Goal: Task Accomplishment & Management: Manage account settings

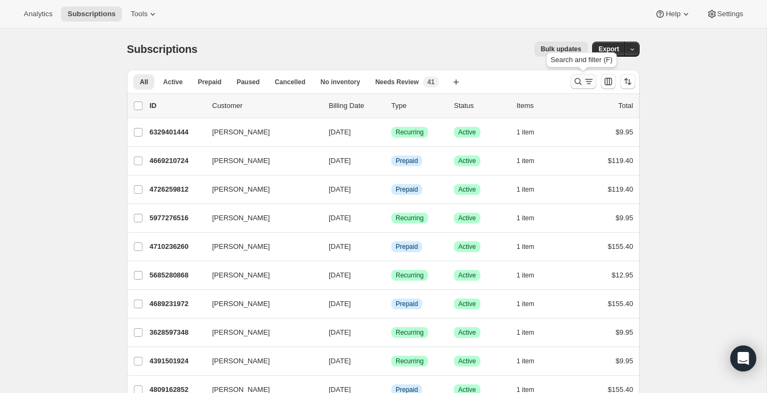
click at [590, 81] on icon "Search and filter results" at bounding box center [588, 81] width 11 height 11
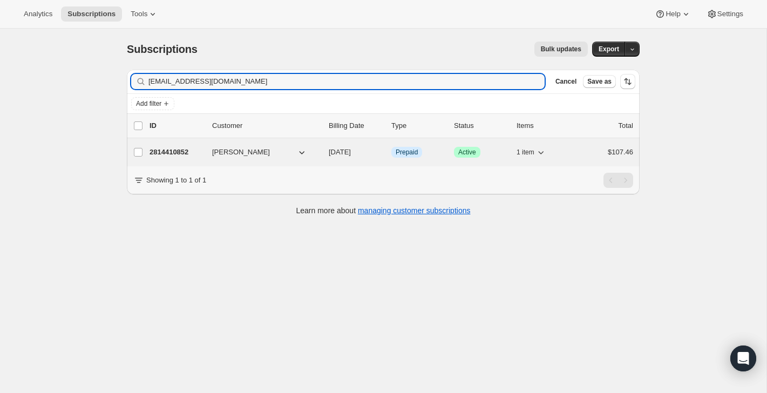
type input "heatherabonneau@gmail.com"
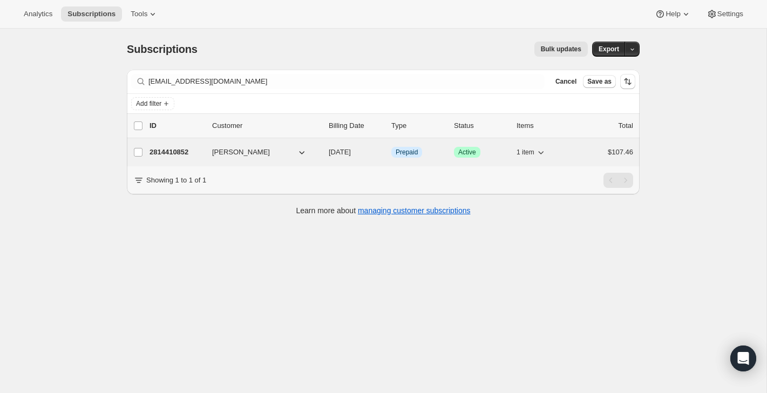
click at [583, 154] on div "$107.46" at bounding box center [606, 152] width 54 height 11
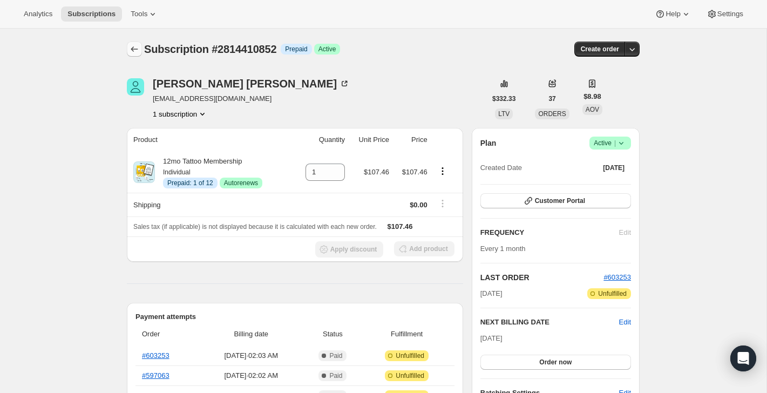
click at [134, 48] on icon "Subscriptions" at bounding box center [134, 49] width 11 height 11
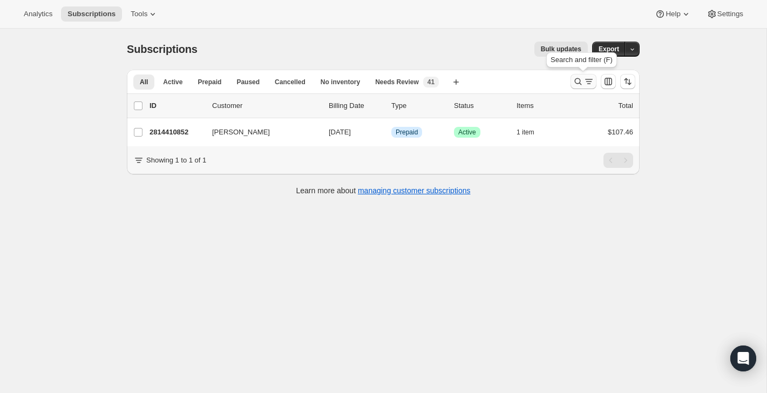
click at [577, 81] on icon "Search and filter results" at bounding box center [577, 81] width 11 height 11
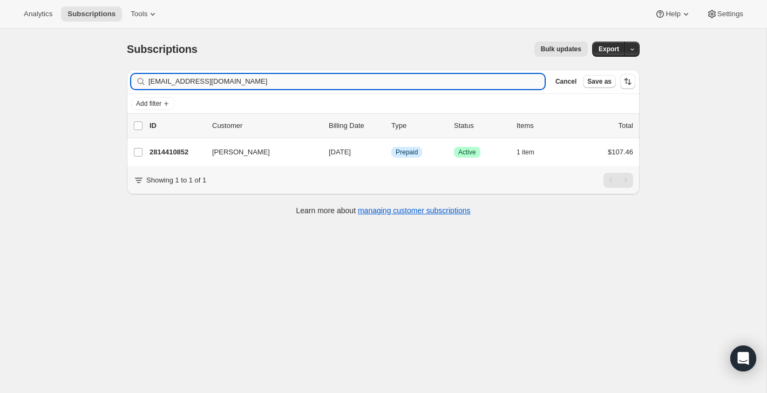
click at [491, 81] on input "heatherabonneau@gmail.com" at bounding box center [346, 81] width 396 height 15
click at [248, 77] on input "mindyclagett@gmail.com" at bounding box center [336, 81] width 377 height 15
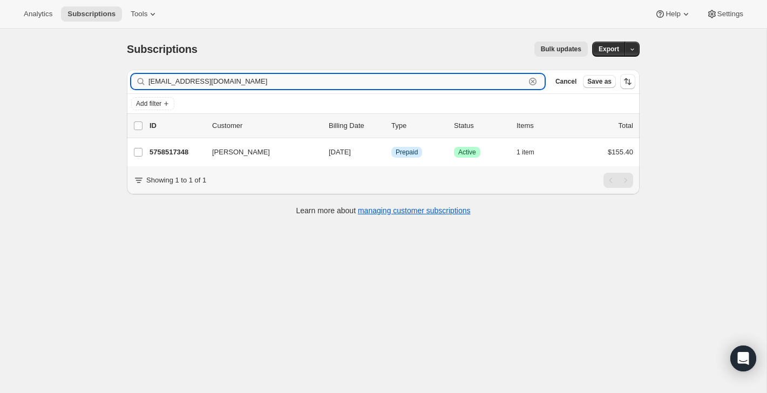
click at [248, 77] on input "mindyclagett@gmail.com" at bounding box center [336, 81] width 377 height 15
click at [172, 83] on input "mindyclagett@gmail.com" at bounding box center [336, 81] width 377 height 15
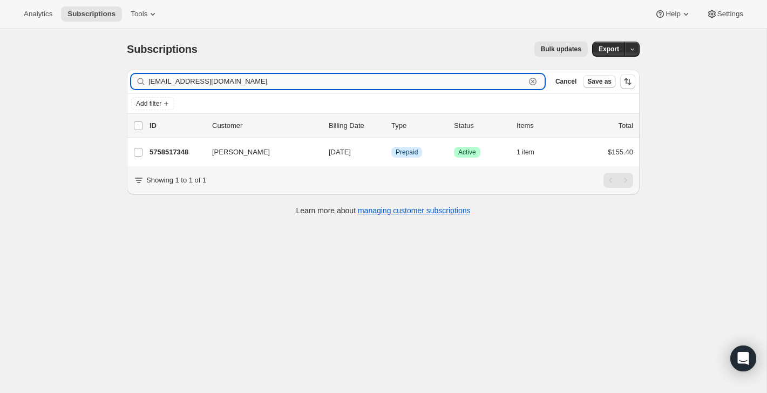
click at [172, 83] on input "mindyclagett@gmail.com" at bounding box center [336, 81] width 377 height 15
paste input "spowell@staffzone"
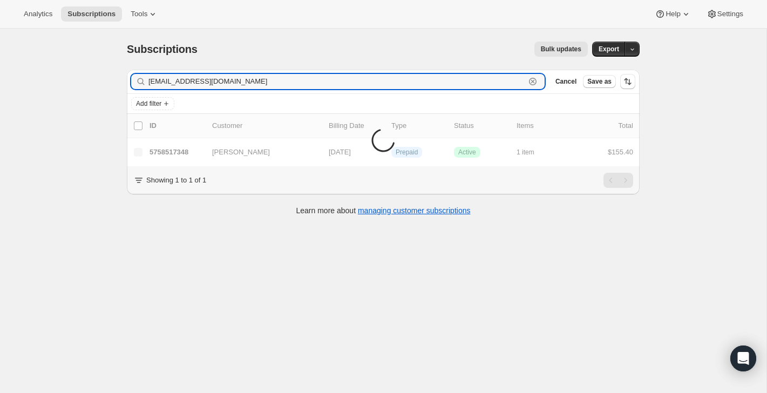
type input "spowell@staffzone.com"
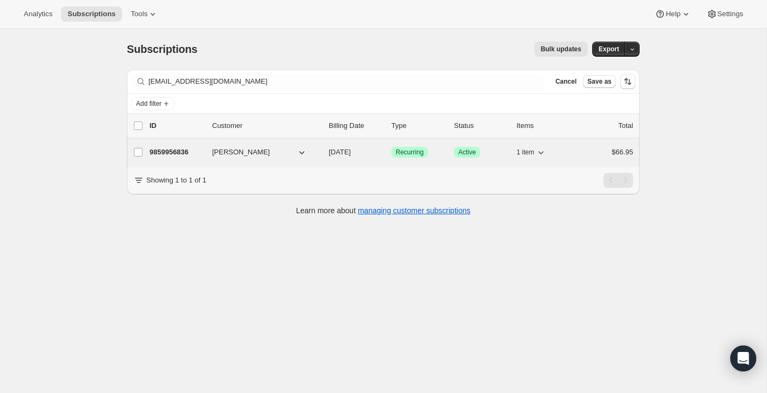
click at [574, 152] on div "9859956836 Chris Powell 09/08/2026 Success Recurring Success Active 1 item $66.…" at bounding box center [390, 152] width 483 height 15
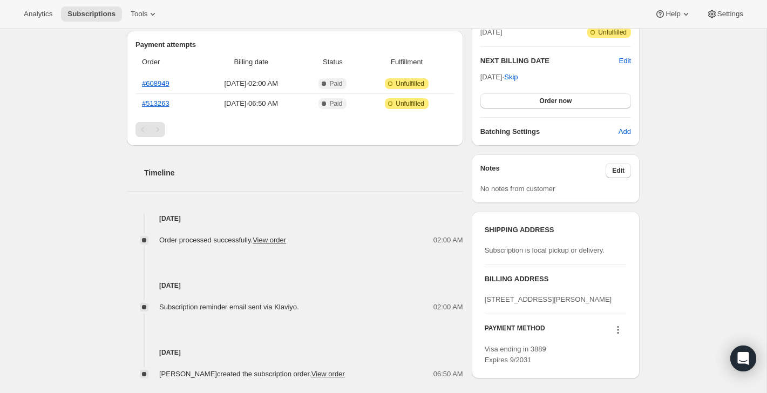
scroll to position [262, 0]
click at [160, 81] on link "#608949" at bounding box center [156, 83] width 28 height 8
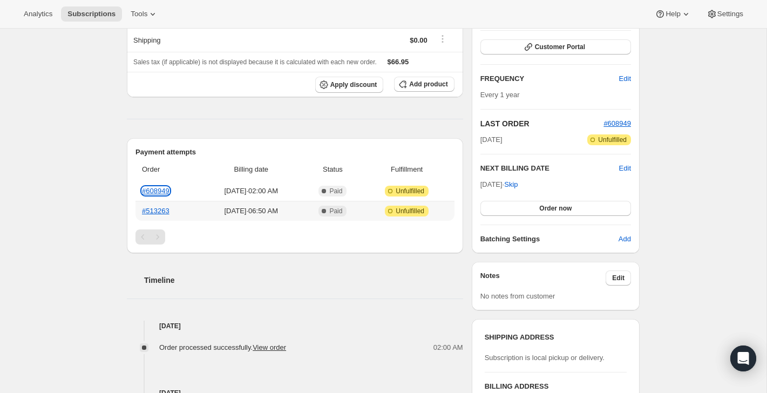
scroll to position [0, 0]
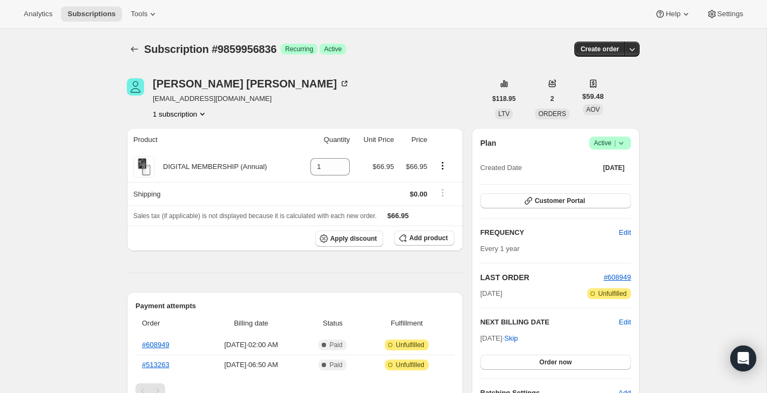
click at [607, 138] on span "Active |" at bounding box center [609, 143] width 33 height 11
click at [590, 181] on span "Cancel subscription" at bounding box center [606, 183] width 61 height 8
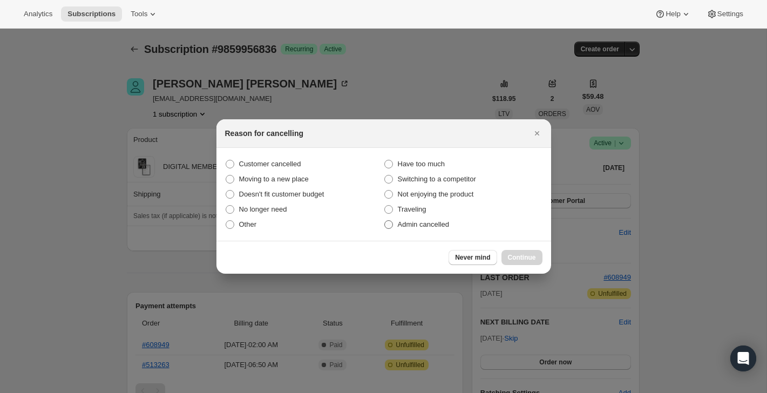
click at [462, 224] on label "Admin cancelled" at bounding box center [463, 224] width 159 height 15
click at [385, 221] on input "Admin cancelled" at bounding box center [384, 220] width 1 height 1
radio input "true"
click at [516, 255] on span "Continue" at bounding box center [522, 257] width 28 height 9
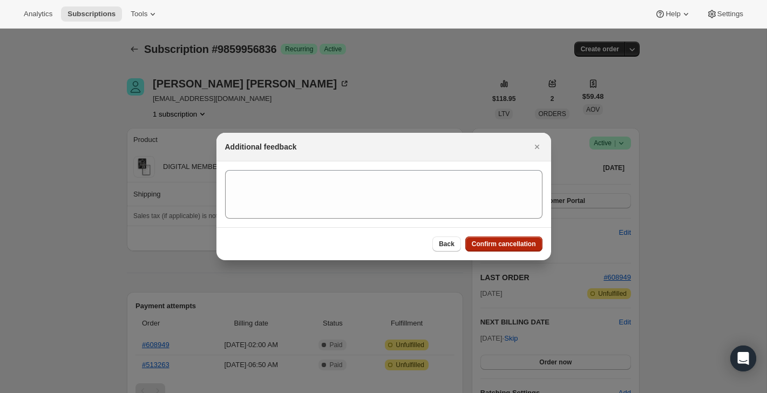
click at [516, 247] on span "Confirm cancellation" at bounding box center [504, 244] width 64 height 9
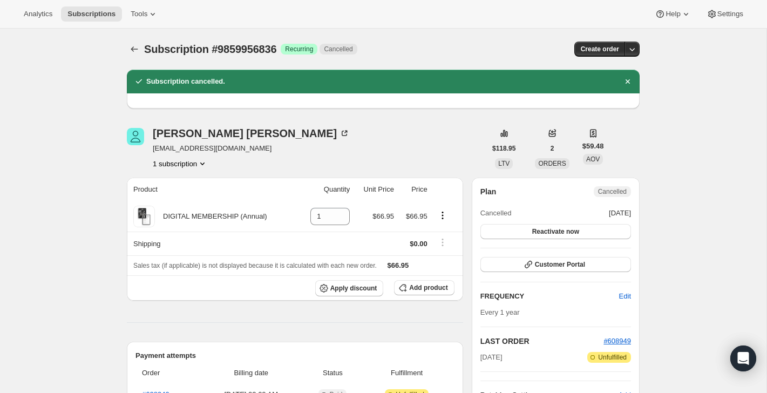
click at [138, 58] on div "Subscription #9859956836. This page is ready Subscription #9859956836 Success R…" at bounding box center [383, 49] width 513 height 41
click at [136, 52] on icon "Subscriptions" at bounding box center [134, 49] width 11 height 11
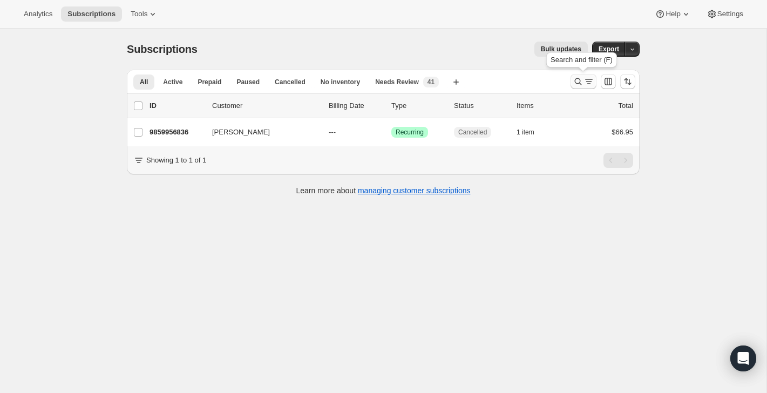
click at [574, 77] on icon "Search and filter results" at bounding box center [577, 81] width 11 height 11
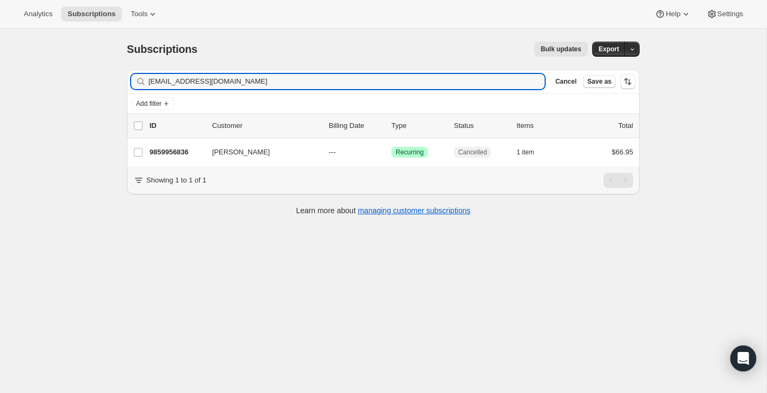
click at [435, 73] on div "Filter subscribers spowell@staffzone.com Clear Cancel Save as" at bounding box center [383, 82] width 513 height 24
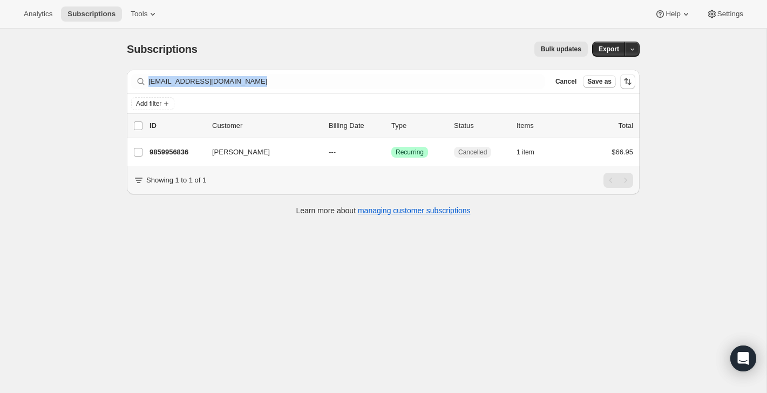
click at [435, 73] on div "Filter subscribers spowell@staffzone.com Clear Cancel Save as" at bounding box center [383, 82] width 513 height 24
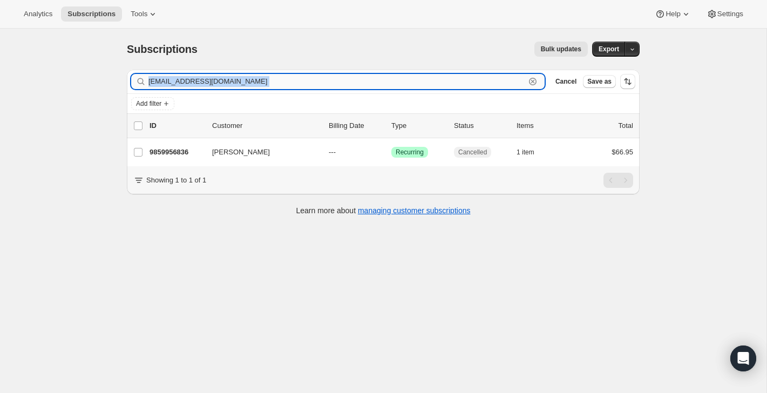
click at [435, 76] on input "spowell@staffzone.com" at bounding box center [336, 81] width 377 height 15
click at [435, 80] on input "spowell@staffzone.com" at bounding box center [336, 81] width 377 height 15
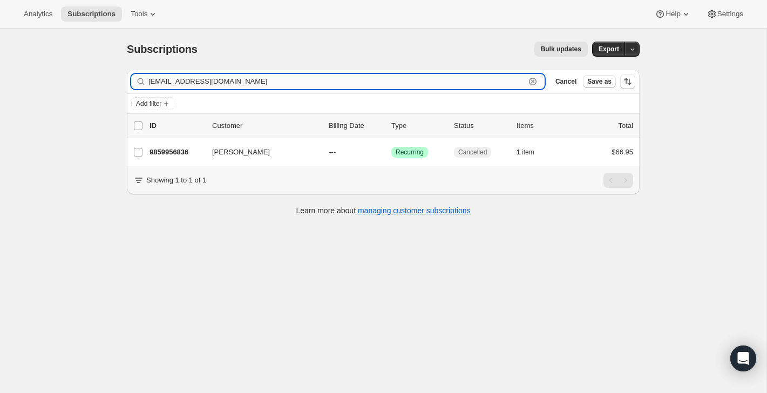
click at [435, 84] on input "spowell@staffzone.com" at bounding box center [336, 81] width 377 height 15
paste input "jes4christ96@yahoo"
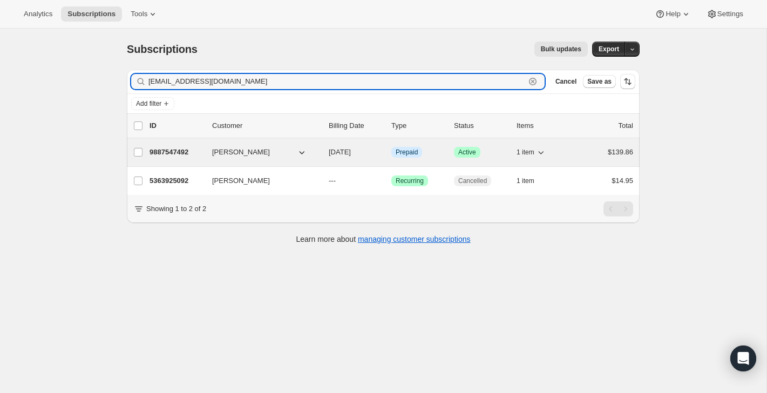
type input "jes4christ96@yahoo.com"
click at [584, 151] on div "$139.86" at bounding box center [606, 152] width 54 height 11
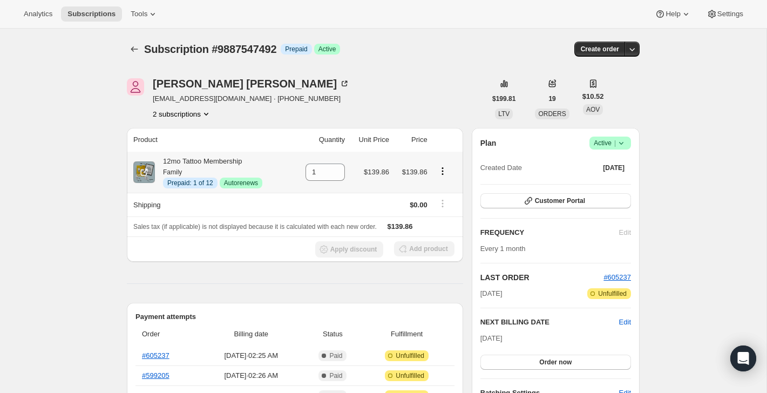
click at [445, 166] on icon "Product actions" at bounding box center [442, 171] width 11 height 11
click at [441, 190] on span "Disable Autorenew" at bounding box center [441, 192] width 58 height 8
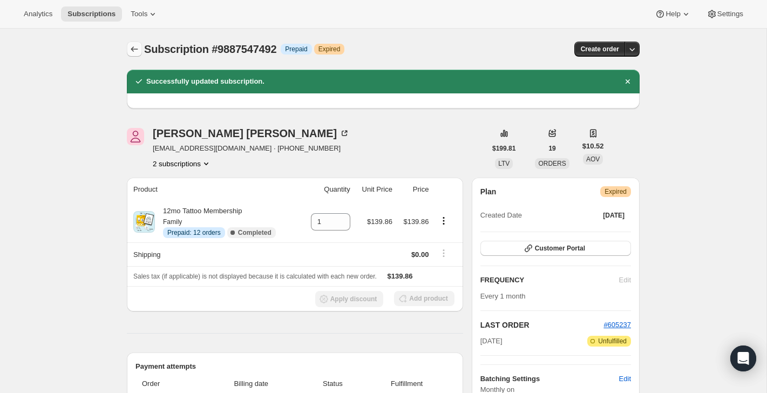
click at [129, 53] on icon "Subscriptions" at bounding box center [134, 49] width 11 height 11
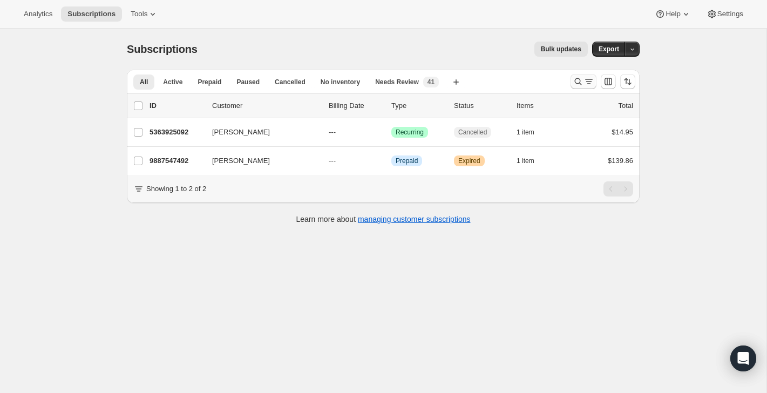
click at [575, 80] on icon "Search and filter results" at bounding box center [577, 81] width 11 height 11
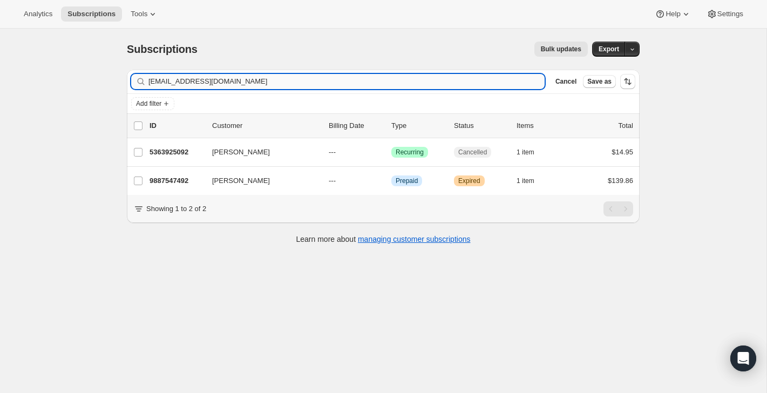
click at [454, 82] on input "jes4christ96@yahoo.com" at bounding box center [346, 81] width 396 height 15
type input "christine@ecjm.org"
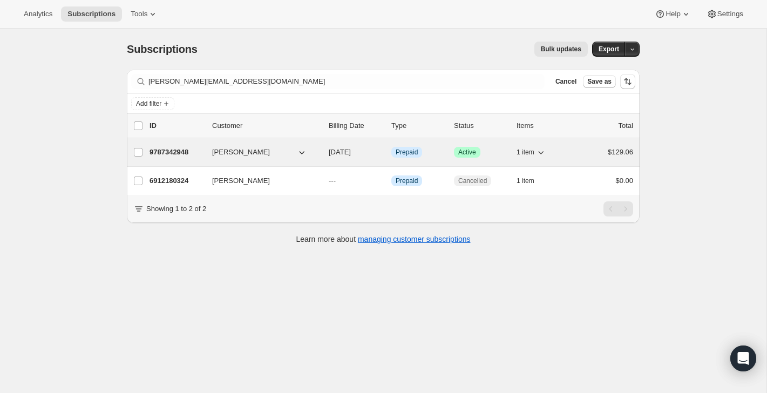
click at [577, 153] on div "9787342948 Christine Hollingsworth 09/15/2025 Info Prepaid Success Active 1 ite…" at bounding box center [390, 152] width 483 height 15
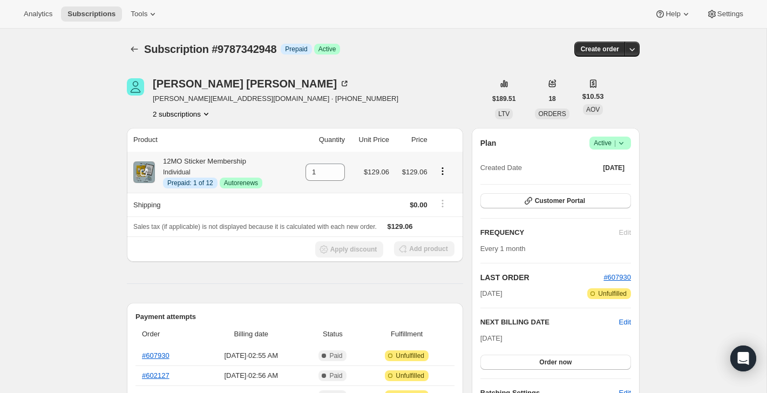
click at [441, 168] on icon "Product actions" at bounding box center [442, 171] width 11 height 11
click at [440, 194] on span "Disable Autorenew" at bounding box center [441, 192] width 58 height 8
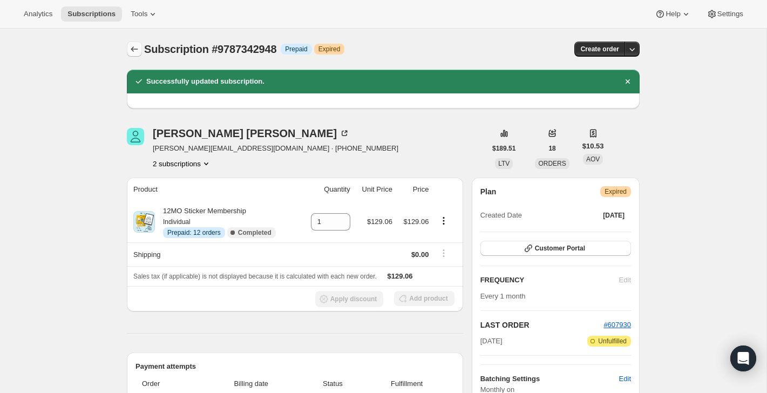
click at [133, 49] on icon "Subscriptions" at bounding box center [134, 49] width 11 height 11
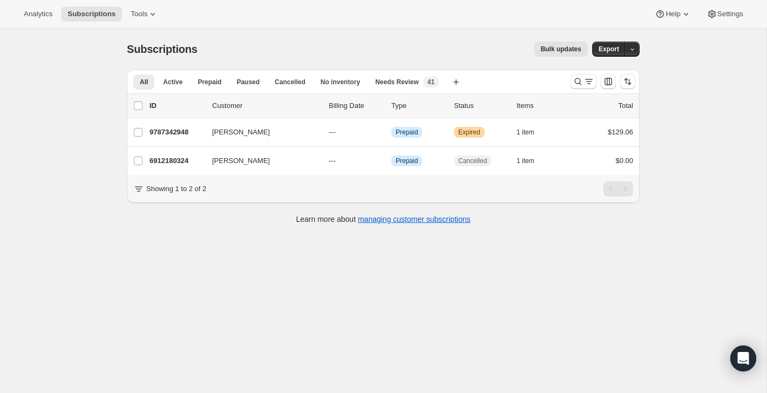
click at [569, 81] on div at bounding box center [602, 82] width 73 height 22
click at [573, 86] on icon "Search and filter results" at bounding box center [577, 81] width 11 height 11
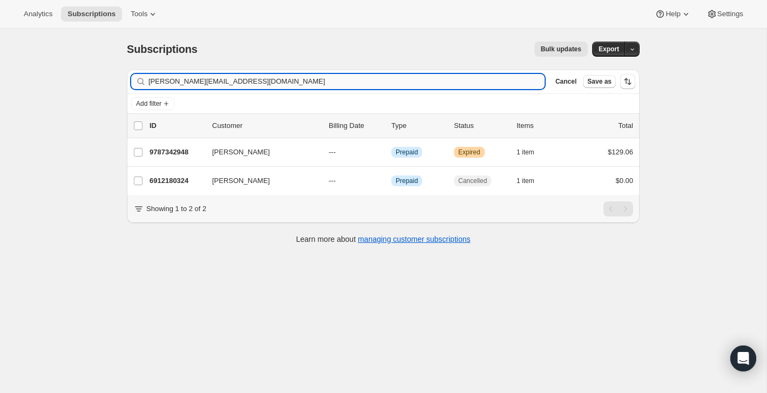
click at [470, 83] on input "christine@ecjm.org" at bounding box center [346, 81] width 396 height 15
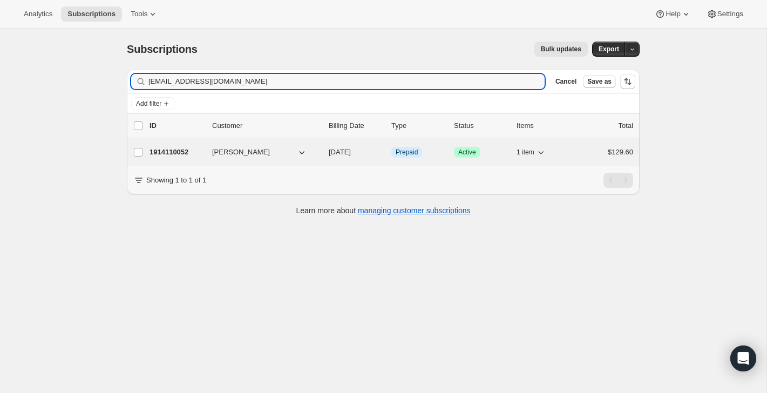
type input "mossflowerwoods@comcast.net"
click at [572, 153] on div "1914110052 Mallory Spann 09/15/2025 Info Prepaid Success Active 1 item $129.60" at bounding box center [390, 152] width 483 height 15
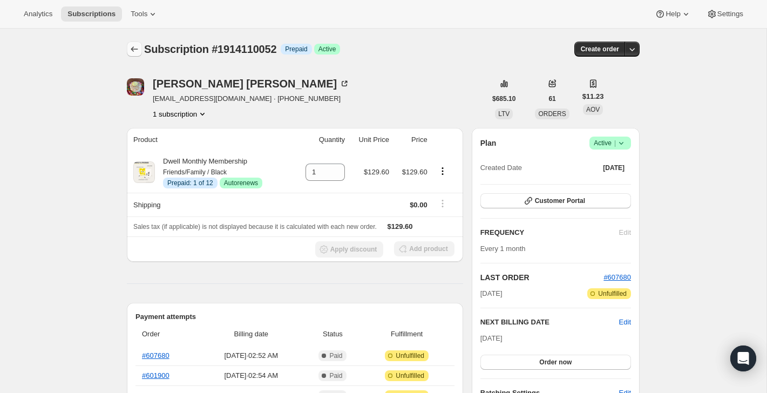
click at [132, 44] on icon "Subscriptions" at bounding box center [134, 49] width 11 height 11
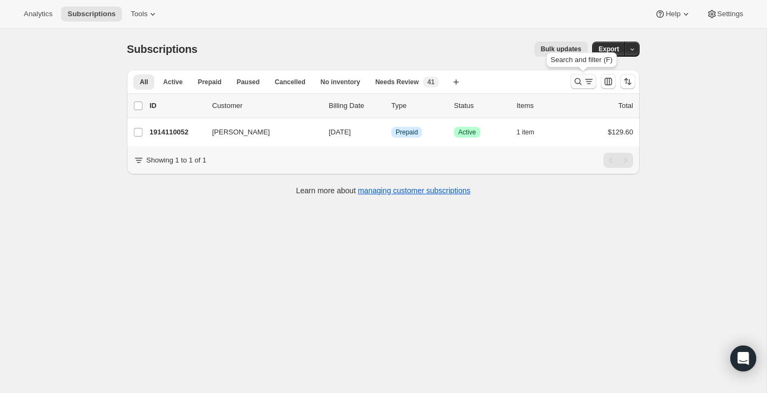
click at [577, 76] on button "Search and filter results" at bounding box center [583, 81] width 26 height 15
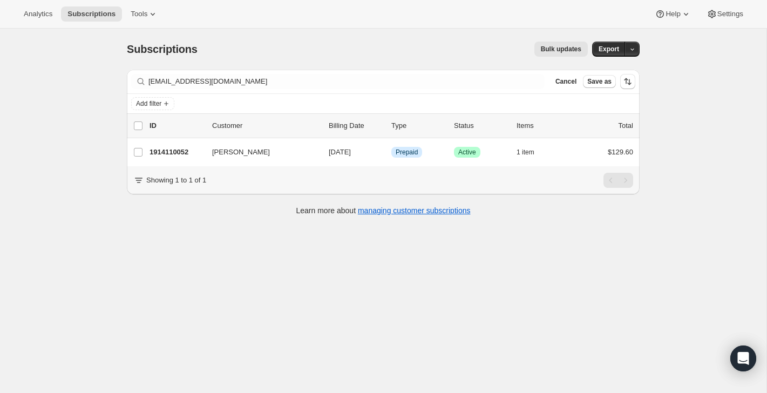
click at [464, 73] on div "Filter subscribers mossflowerwoods@comcast.net Clear Cancel Save as" at bounding box center [383, 82] width 513 height 24
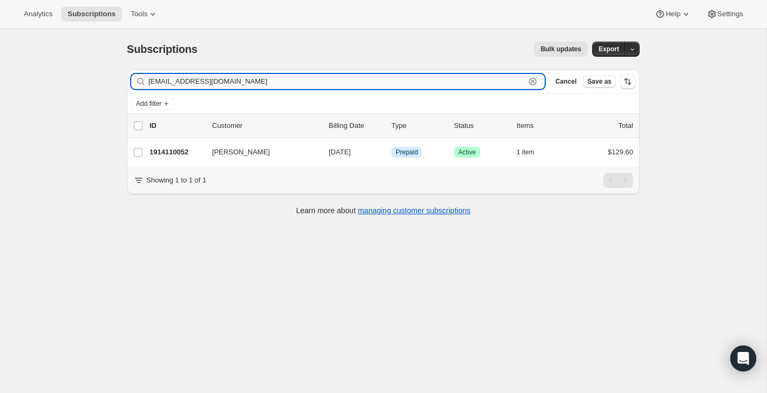
click at [464, 74] on input "mossflowerwoods@comcast.net" at bounding box center [336, 81] width 377 height 15
paste input "pacepc"
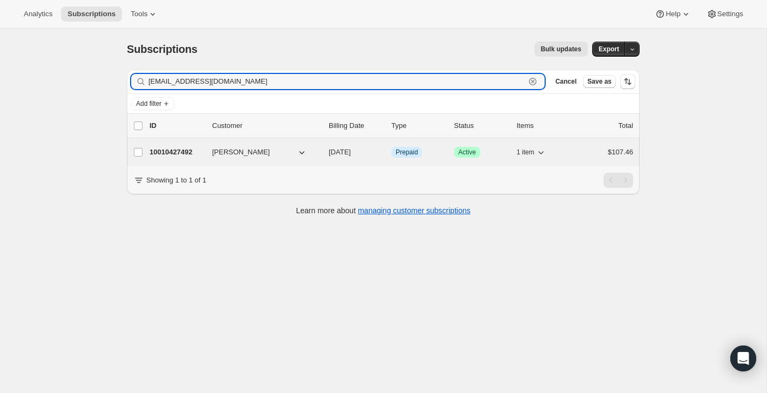
type input "pacepc@comcast.net"
click at [587, 156] on div "$107.46" at bounding box center [606, 152] width 54 height 11
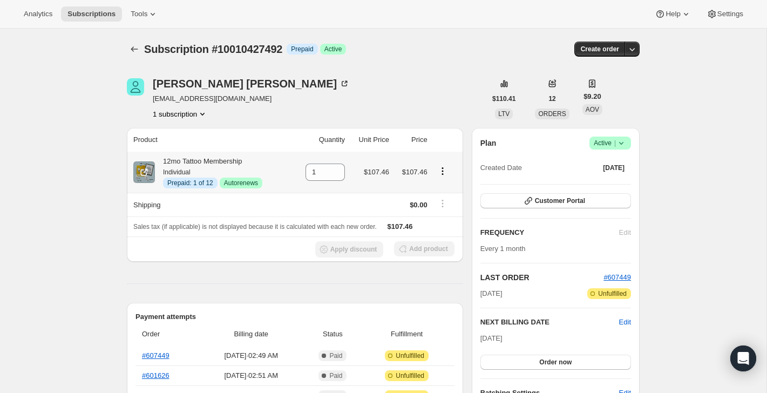
click at [441, 174] on icon "Product actions" at bounding box center [442, 171] width 11 height 11
click at [439, 193] on span "Disable Autorenew" at bounding box center [441, 192] width 58 height 8
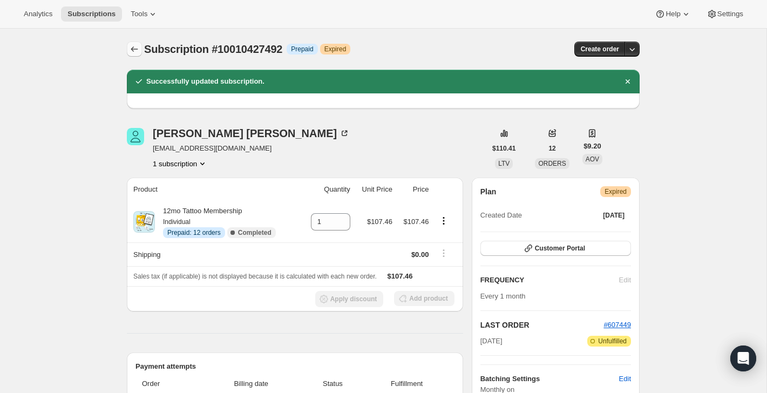
click at [138, 53] on icon "Subscriptions" at bounding box center [134, 49] width 11 height 11
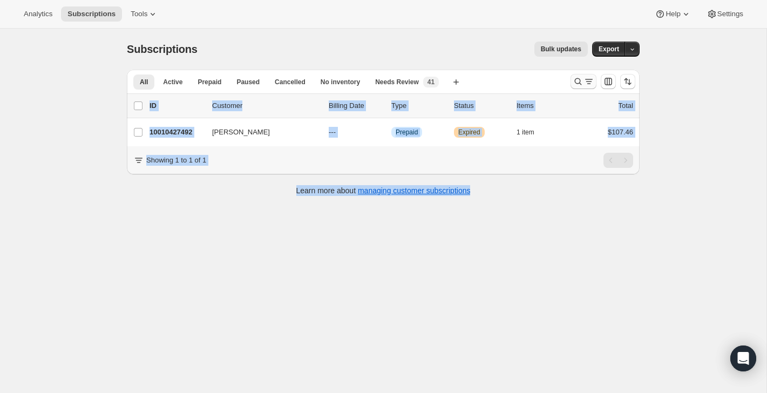
click at [585, 74] on div "Analytics Subscriptions Tools Help Settings Skip to content Subscriptions. This…" at bounding box center [383, 210] width 767 height 421
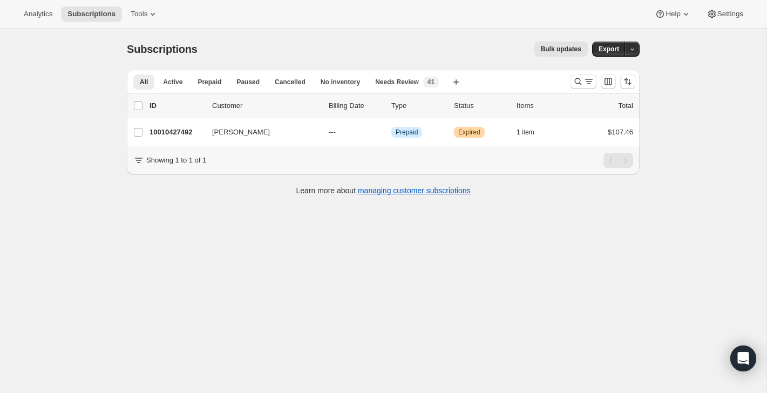
click at [577, 89] on div at bounding box center [602, 82] width 73 height 22
click at [575, 80] on icon "Search and filter results" at bounding box center [577, 81] width 11 height 11
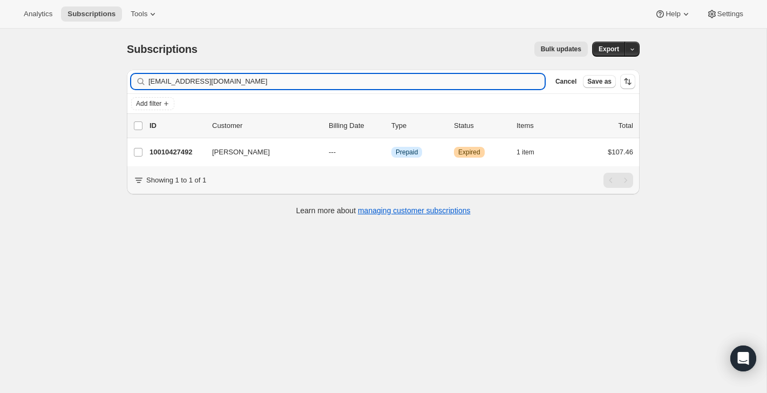
click at [495, 85] on input "pacepc@comcast.net" at bounding box center [346, 81] width 396 height 15
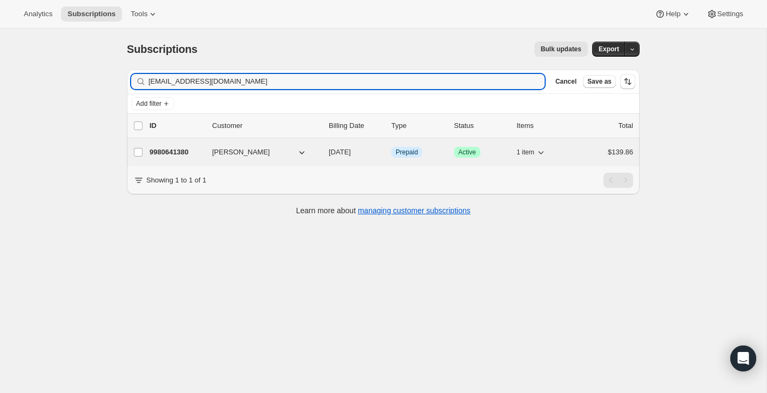
type input "megansteinbruckner@gmail.com"
click at [572, 153] on div "9980641380 Megan Steinbruckner 09/15/2025 Info Prepaid Success Active 1 item $1…" at bounding box center [390, 152] width 483 height 15
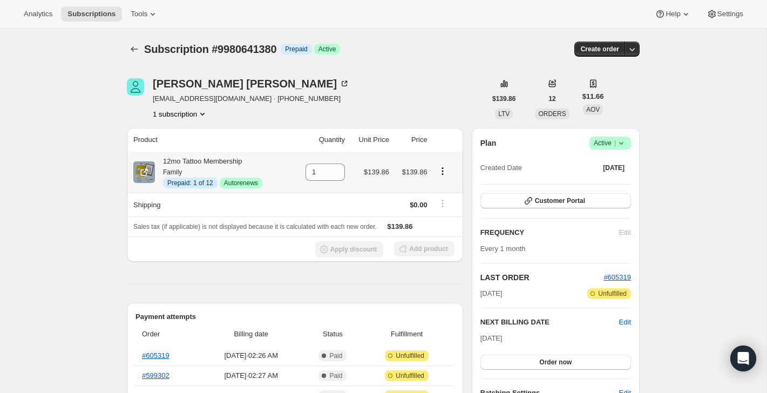
click at [443, 169] on icon "Product actions" at bounding box center [442, 171] width 11 height 11
click at [438, 191] on span "Disable Autorenew" at bounding box center [441, 192] width 58 height 8
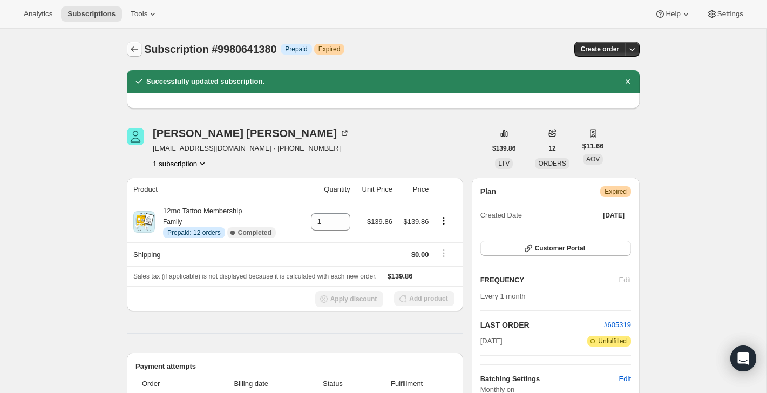
click at [133, 46] on icon "Subscriptions" at bounding box center [134, 49] width 11 height 11
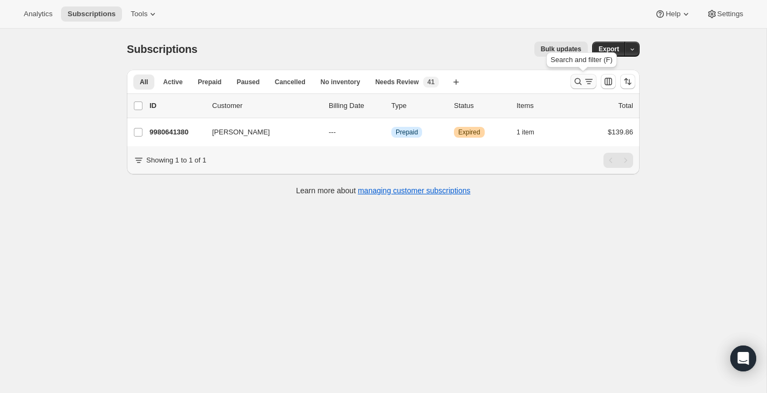
click at [582, 88] on button "Search and filter results" at bounding box center [583, 81] width 26 height 15
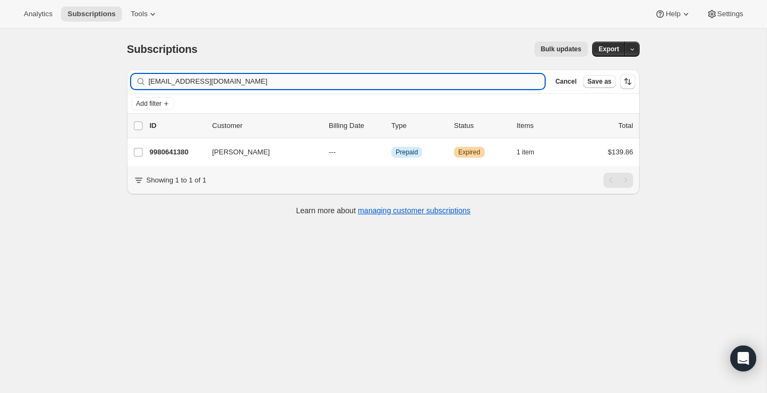
click at [503, 87] on input "megansteinbruckner@gmail.com" at bounding box center [346, 81] width 396 height 15
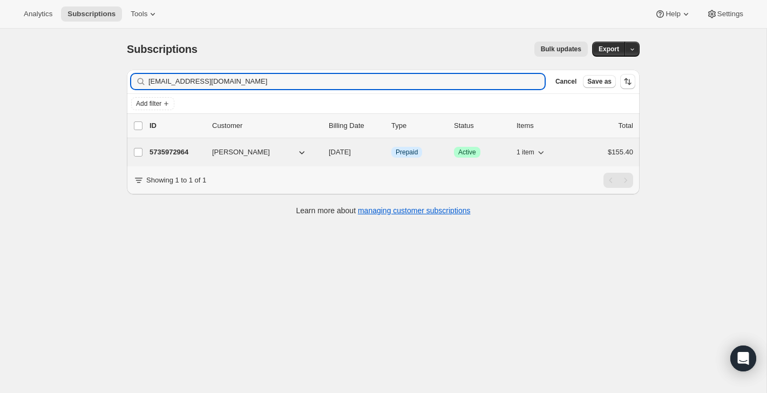
type input "lj_scheid@yahoo.com"
click at [587, 146] on div "5735972964 Laura Scheid 09/15/2025 Info Prepaid Success Active 1 item $155.40" at bounding box center [390, 152] width 483 height 15
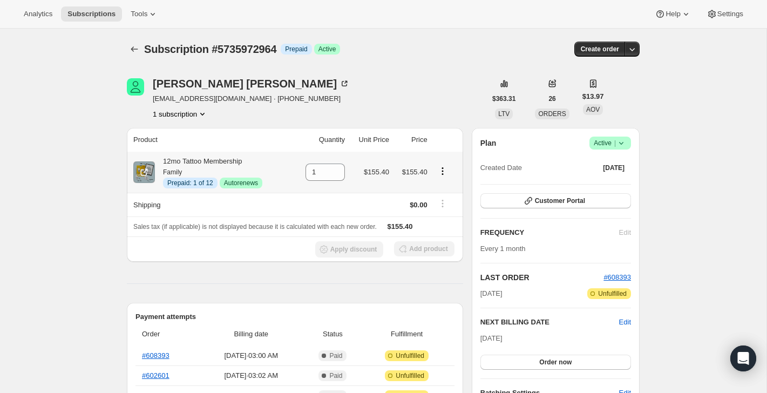
click at [443, 167] on icon "Product actions" at bounding box center [442, 171] width 11 height 11
click at [438, 195] on span "Disable Autorenew" at bounding box center [441, 192] width 58 height 8
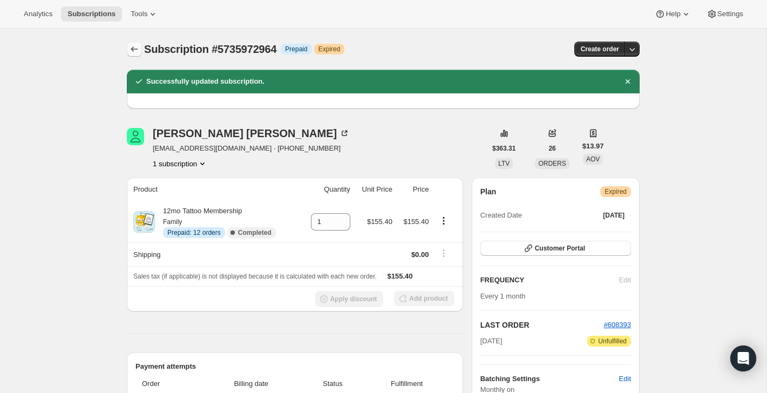
click at [133, 44] on icon "Subscriptions" at bounding box center [134, 49] width 11 height 11
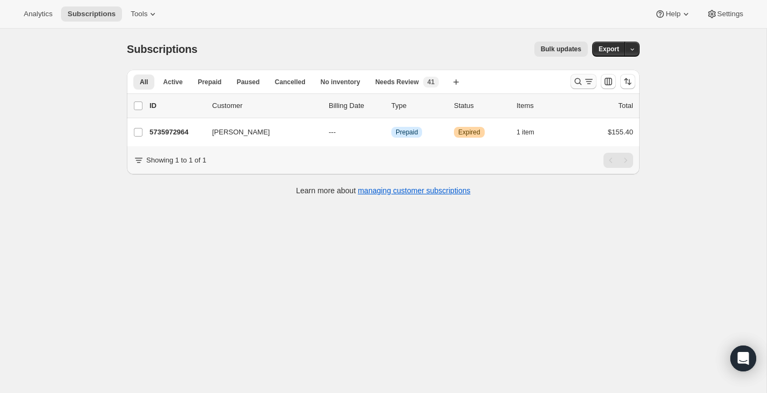
click at [573, 88] on button "Search and filter results" at bounding box center [583, 81] width 26 height 15
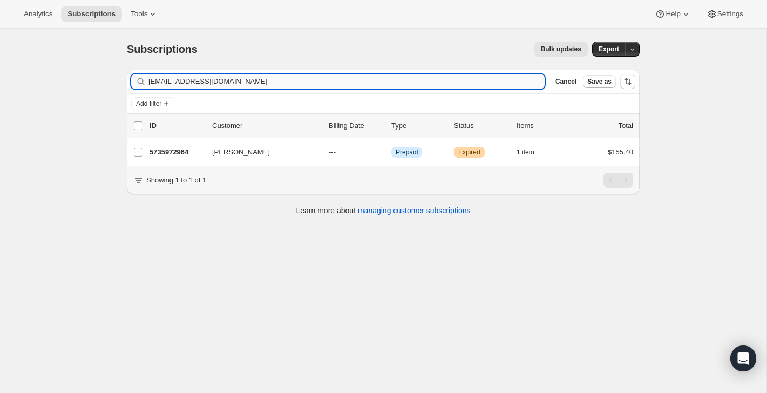
click at [508, 83] on input "lj_scheid@yahoo.com" at bounding box center [346, 81] width 396 height 15
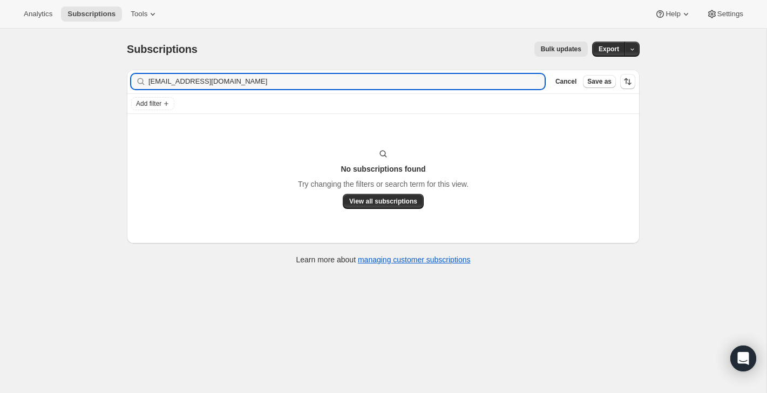
type input "Brandi_Dyes@yahoo.com"
click at [535, 81] on icon "button" at bounding box center [533, 82] width 8 height 8
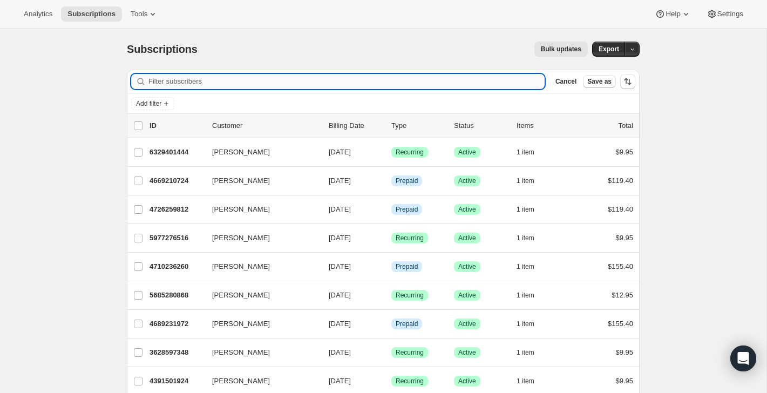
click at [179, 80] on input "Filter subscribers" at bounding box center [346, 81] width 396 height 15
paste input "Brandi Dyes"
type input "Brandi Dyes"
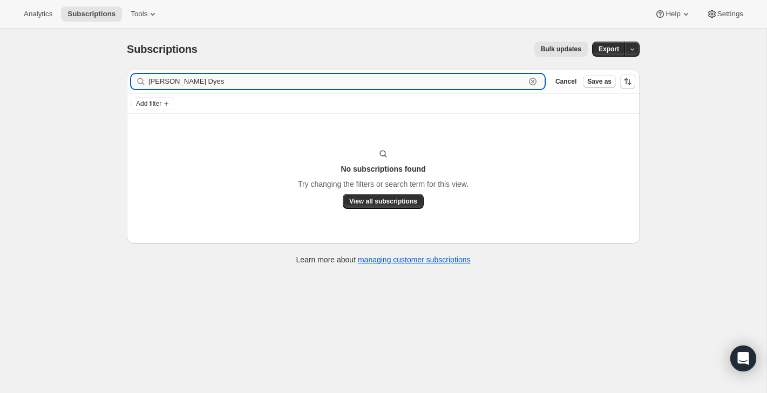
click at [220, 87] on input "Brandi Dyes" at bounding box center [336, 81] width 377 height 15
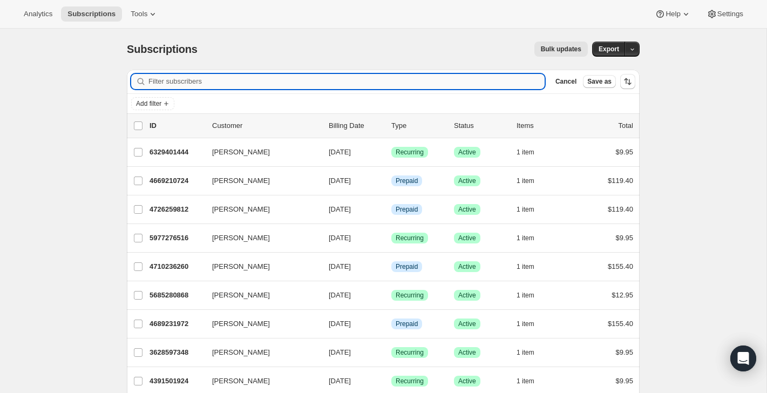
click at [269, 80] on input "Filter subscribers" at bounding box center [346, 81] width 396 height 15
paste input "donnakay0428@gmail.com"
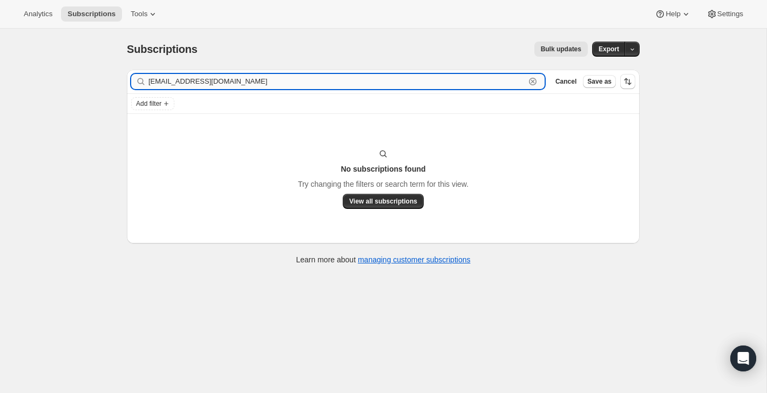
click at [248, 81] on input "donnakay0428@gmail.com" at bounding box center [336, 81] width 377 height 15
paste input "Donna Kay"
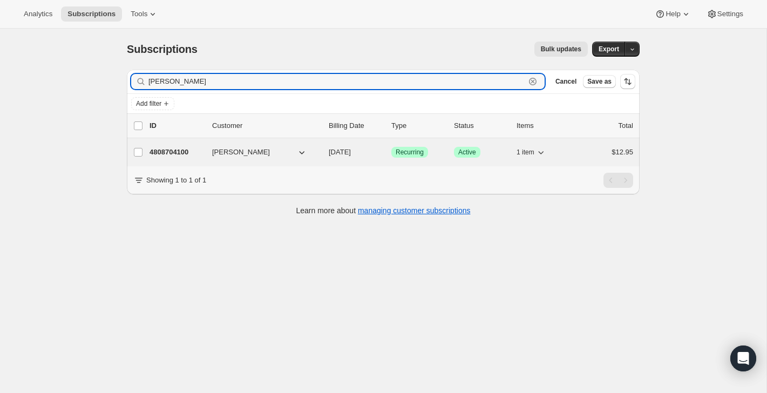
type input "Donna Kay"
click at [590, 147] on div "$12.95" at bounding box center [606, 152] width 54 height 11
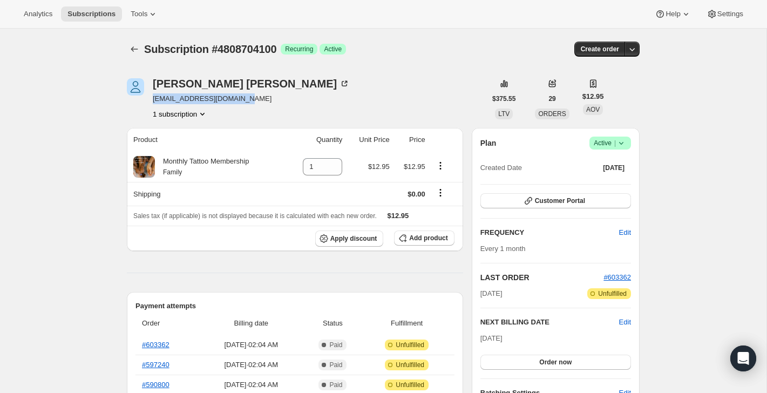
drag, startPoint x: 221, startPoint y: 101, endPoint x: 154, endPoint y: 103, distance: 66.4
click at [154, 103] on div "Donna Kay balooandgunner@gmail.com 1 subscription" at bounding box center [306, 98] width 359 height 41
copy span "balooandgunner@gmail.com"
click at [339, 81] on icon at bounding box center [344, 83] width 11 height 11
click at [614, 143] on span "|" at bounding box center [615, 143] width 2 height 9
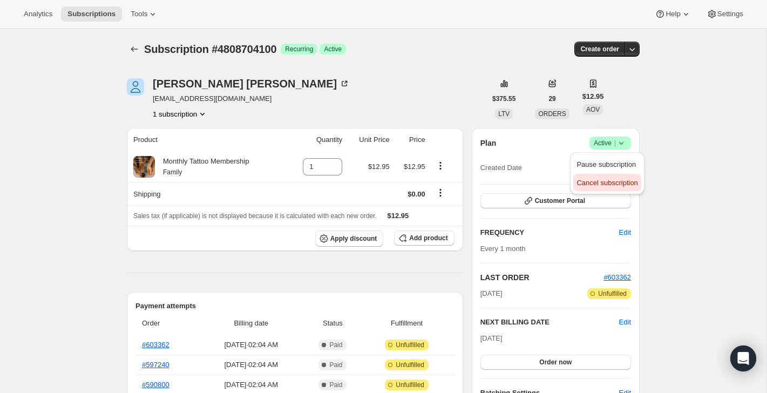
click at [602, 181] on span "Cancel subscription" at bounding box center [606, 183] width 61 height 8
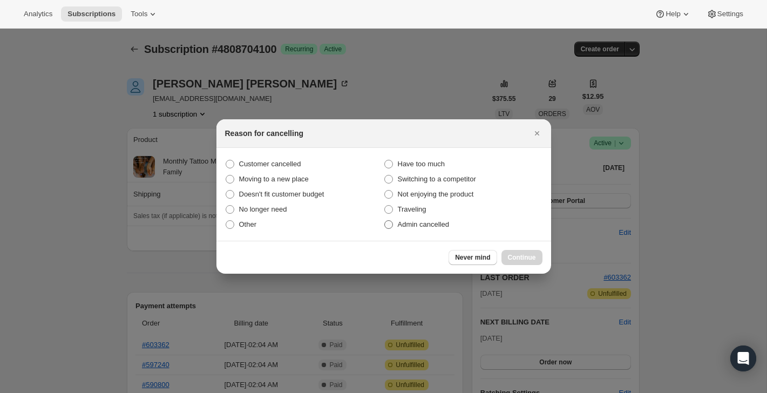
click at [470, 221] on label "Admin cancelled" at bounding box center [463, 224] width 159 height 15
click at [385, 221] on input "Admin cancelled" at bounding box center [384, 220] width 1 height 1
radio input "true"
click at [539, 265] on div "Never mind Continue" at bounding box center [383, 257] width 334 height 33
click at [534, 258] on span "Continue" at bounding box center [522, 257] width 28 height 9
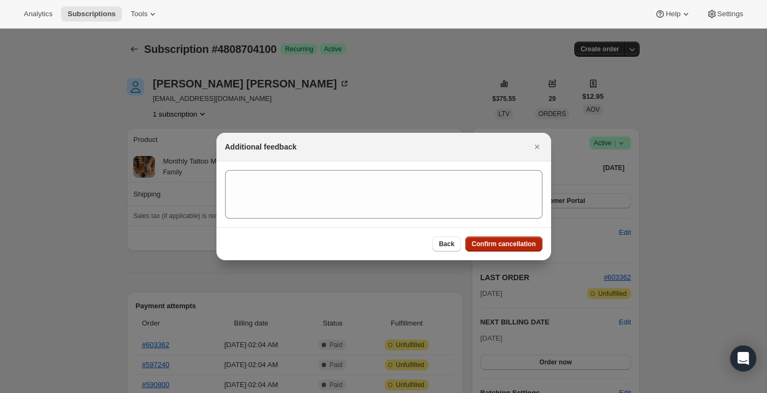
click at [524, 246] on span "Confirm cancellation" at bounding box center [504, 244] width 64 height 9
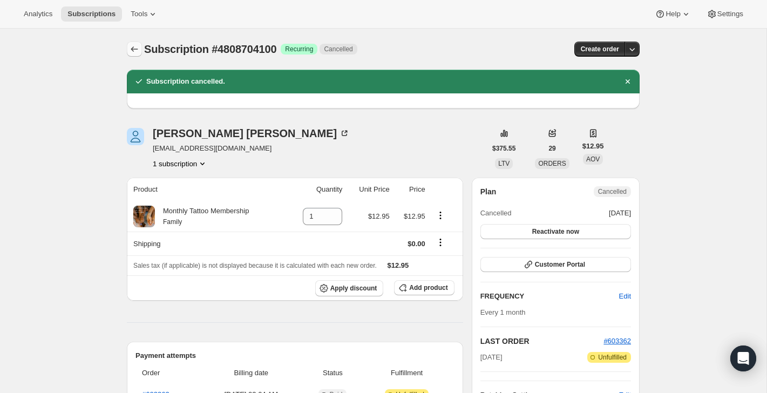
click at [137, 47] on icon "Subscriptions" at bounding box center [134, 49] width 11 height 11
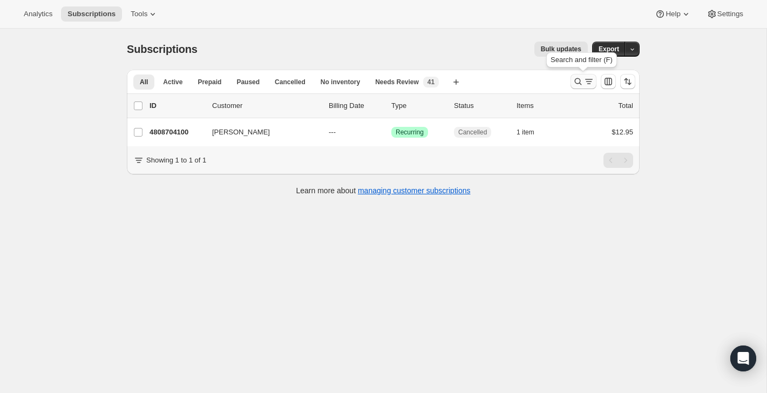
click at [583, 80] on icon "Search and filter results" at bounding box center [577, 81] width 11 height 11
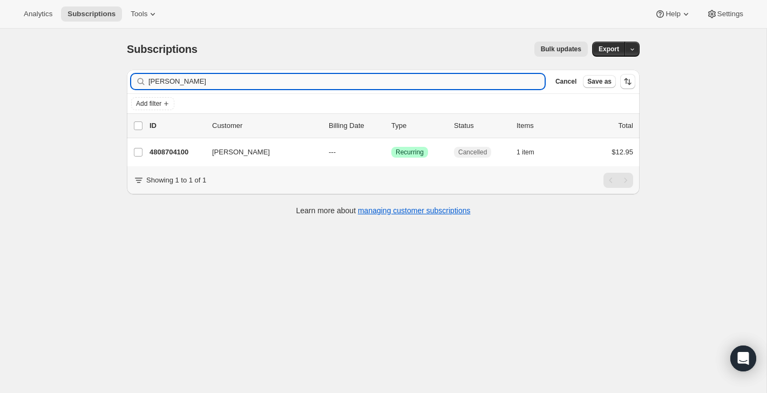
click at [462, 84] on input "Donna Kay" at bounding box center [346, 81] width 396 height 15
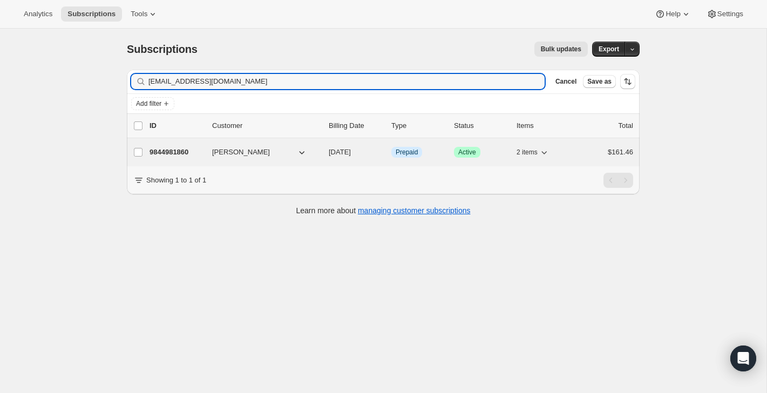
type input "[EMAIL_ADDRESS][DOMAIN_NAME]"
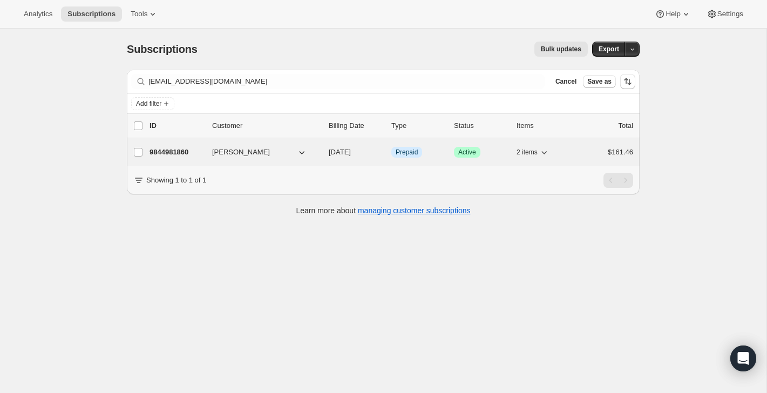
click at [593, 151] on div "$161.46" at bounding box center [606, 152] width 54 height 11
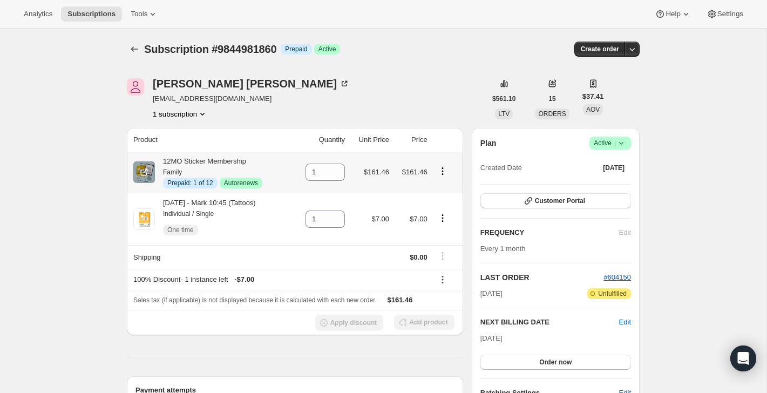
click at [443, 170] on icon "Product actions" at bounding box center [442, 171] width 2 height 2
click at [433, 189] on span "Disable Autorenew" at bounding box center [442, 192] width 58 height 8
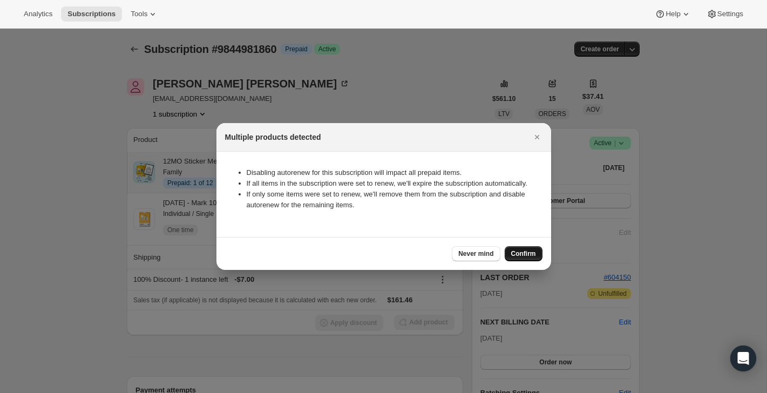
click at [527, 258] on span "Confirm" at bounding box center [523, 253] width 25 height 9
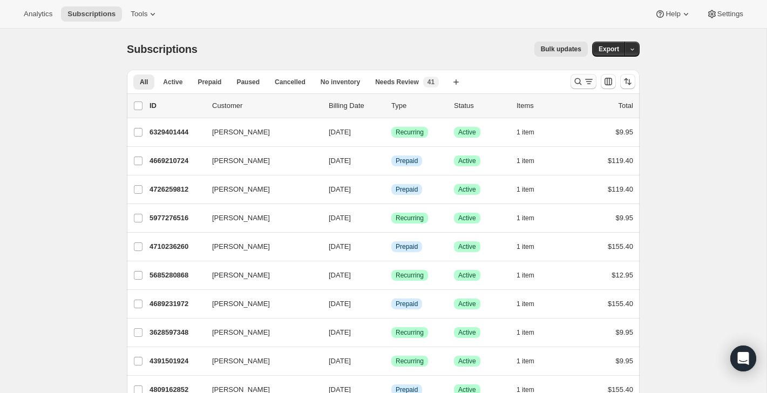
click at [582, 78] on icon "Search and filter results" at bounding box center [577, 81] width 11 height 11
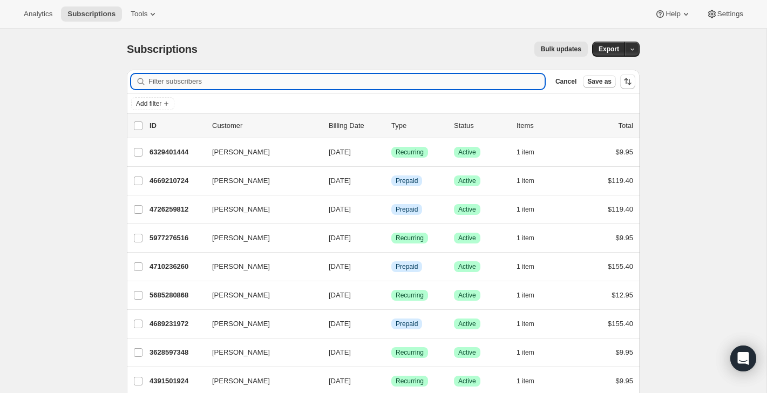
paste input "iafonaro.specials@gmail.com"
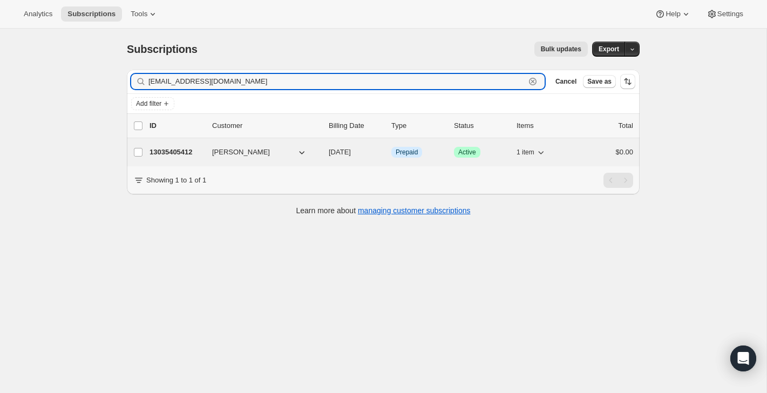
type input "iafonaro.specials@gmail.com"
click at [594, 153] on div "$0.00" at bounding box center [606, 152] width 54 height 11
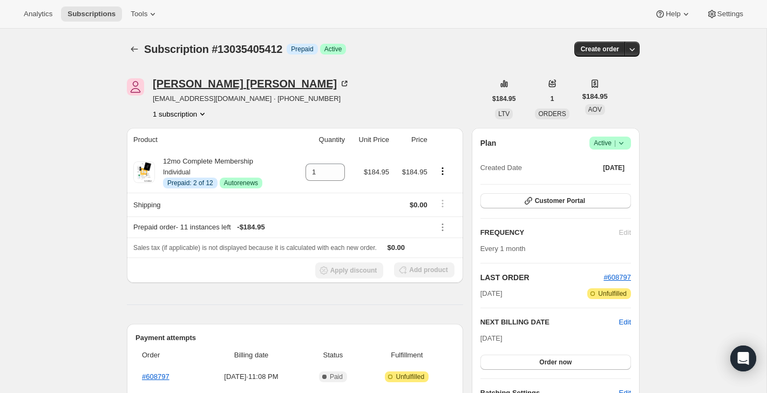
click at [339, 87] on icon at bounding box center [344, 83] width 11 height 11
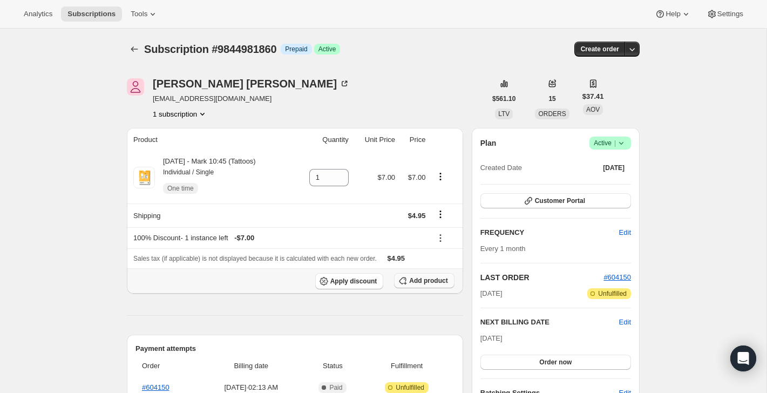
click at [434, 283] on span "Add product" at bounding box center [428, 280] width 38 height 9
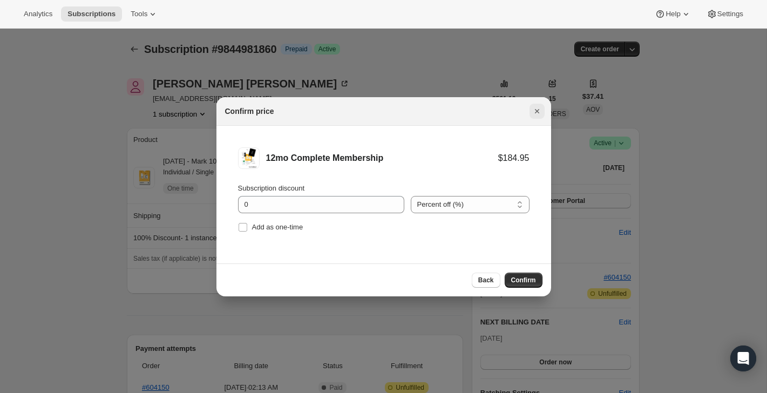
click at [537, 113] on icon "Close" at bounding box center [536, 111] width 11 height 11
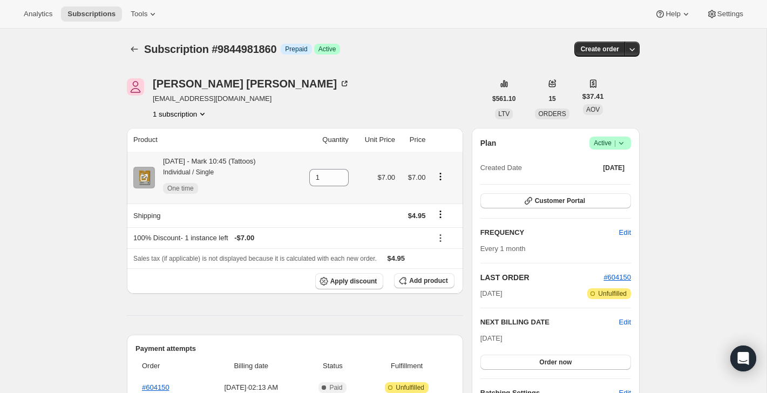
click at [445, 176] on icon "Product actions" at bounding box center [440, 176] width 11 height 11
click at [458, 94] on div "[PERSON_NAME] [EMAIL_ADDRESS][DOMAIN_NAME] 1 subscription" at bounding box center [306, 98] width 359 height 41
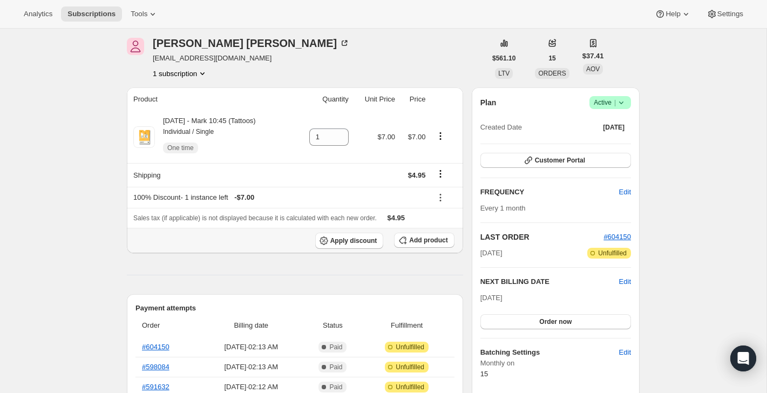
scroll to position [10, 0]
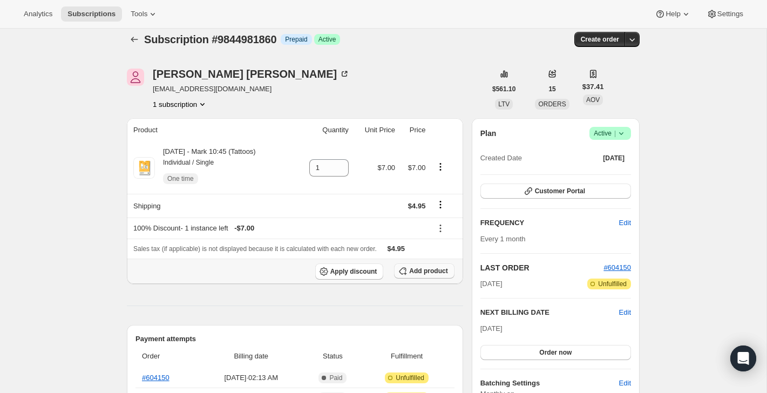
click at [423, 264] on button "Add product" at bounding box center [424, 270] width 60 height 15
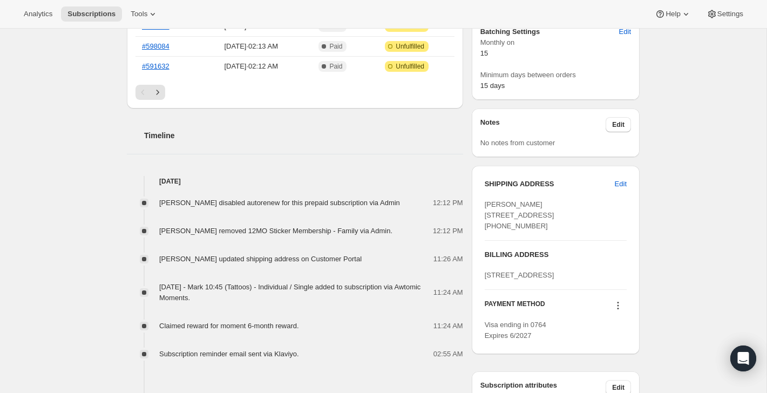
scroll to position [361, 0]
click at [159, 89] on icon "Next" at bounding box center [157, 91] width 11 height 11
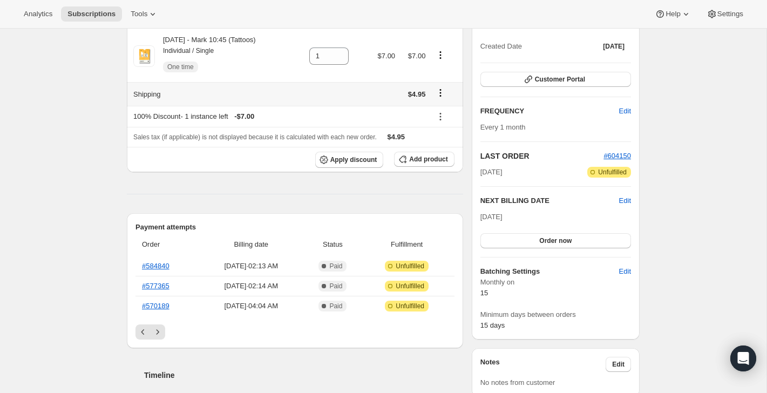
scroll to position [218, 0]
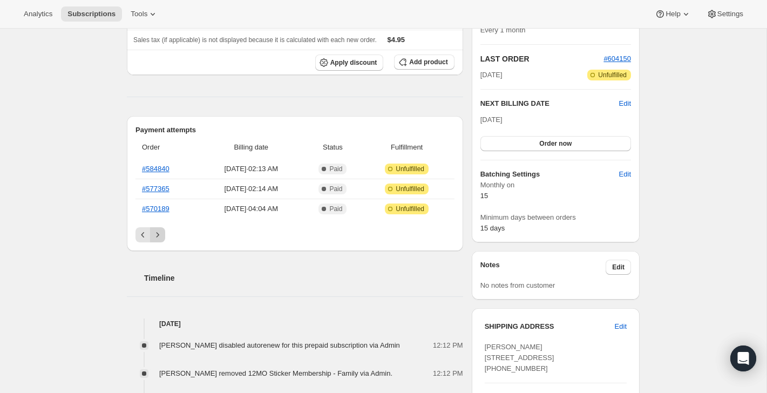
click at [159, 237] on icon "Next" at bounding box center [157, 234] width 11 height 11
click at [159, 234] on icon "Next" at bounding box center [157, 234] width 11 height 11
click at [159, 214] on th "#513187" at bounding box center [167, 209] width 64 height 20
click at [159, 209] on link "#513187" at bounding box center [156, 208] width 28 height 8
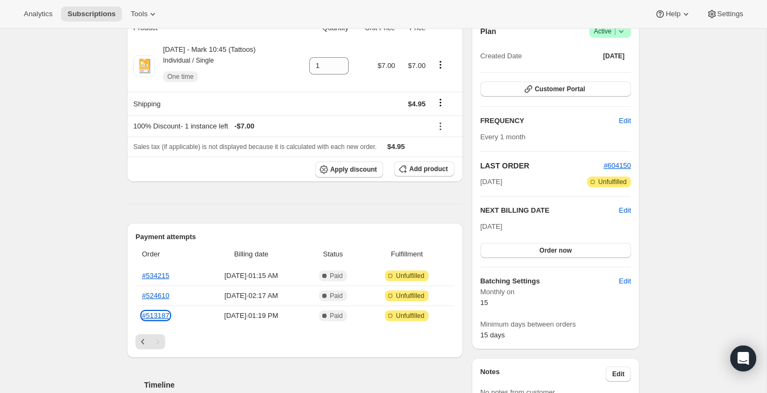
scroll to position [0, 0]
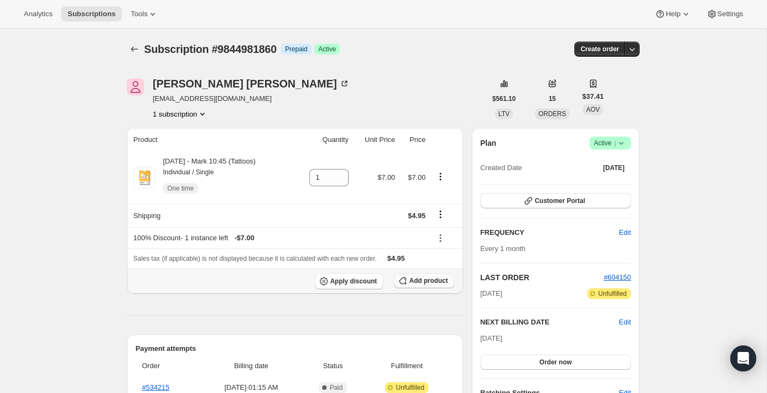
click at [425, 276] on button "Add product" at bounding box center [424, 280] width 60 height 15
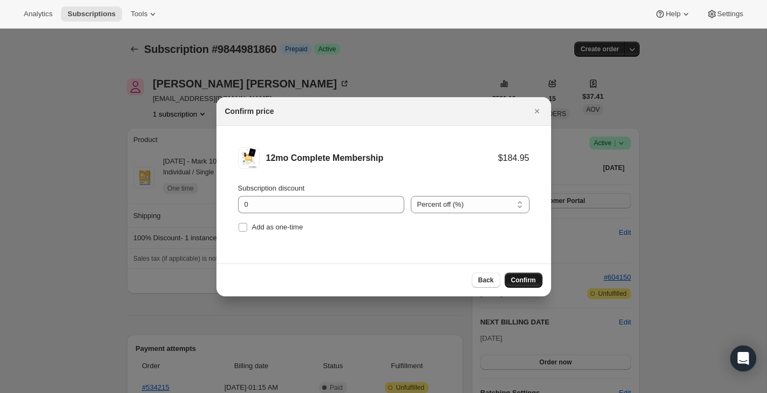
click at [529, 279] on span "Confirm" at bounding box center [523, 280] width 25 height 9
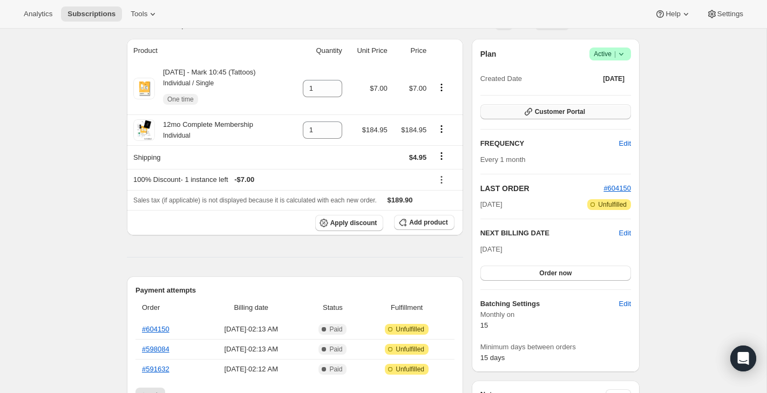
scroll to position [83, 0]
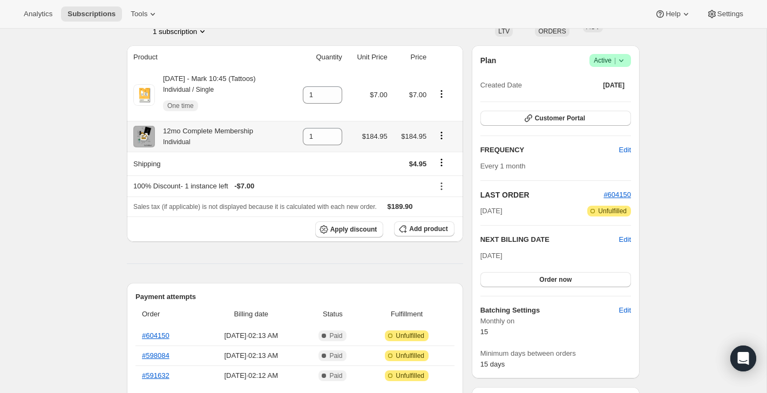
click at [442, 136] on icon "Product actions" at bounding box center [442, 135] width 2 height 2
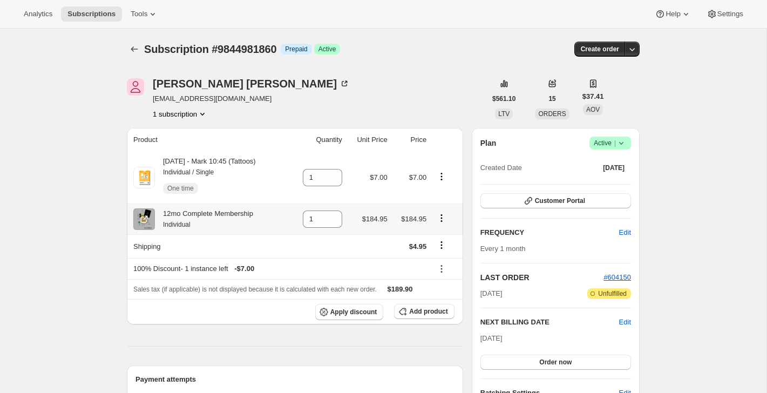
click at [445, 220] on icon "Product actions" at bounding box center [441, 218] width 11 height 11
click at [445, 217] on icon "Product actions" at bounding box center [441, 218] width 11 height 11
click at [404, 64] on div "Subscription #9844981860. This page is ready Subscription #9844981860 Info Prep…" at bounding box center [383, 49] width 513 height 41
click at [443, 220] on icon "Product actions" at bounding box center [441, 218] width 11 height 11
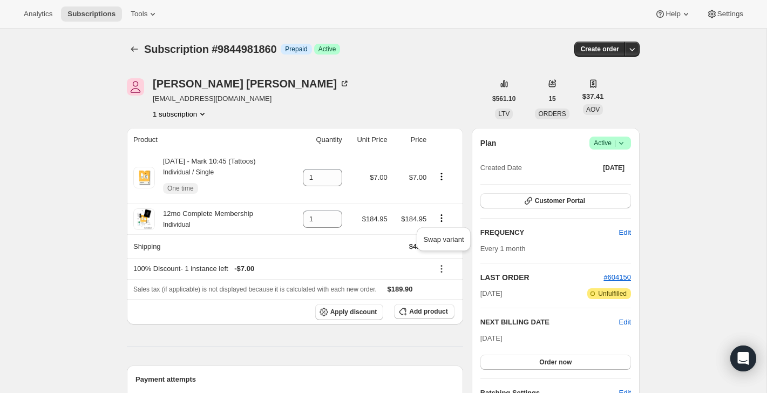
click at [434, 88] on div "[PERSON_NAME] [EMAIL_ADDRESS][DOMAIN_NAME] 1 subscription" at bounding box center [306, 98] width 359 height 41
click at [443, 175] on icon "Product actions" at bounding box center [441, 176] width 11 height 11
click at [430, 234] on span "Remove" at bounding box center [423, 234] width 26 height 8
type input "0"
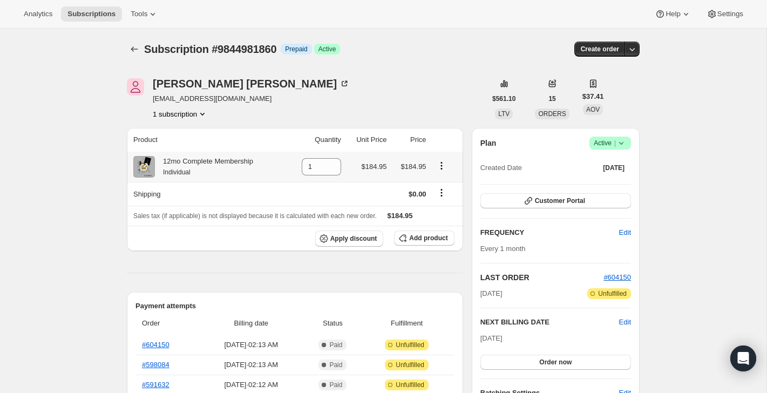
click at [441, 167] on icon "Product actions" at bounding box center [441, 165] width 11 height 11
click at [432, 64] on div "Subscription #9844981860. This page is ready Subscription #9844981860 Info Prep…" at bounding box center [383, 49] width 513 height 41
click at [439, 162] on icon "Product actions" at bounding box center [441, 165] width 11 height 11
click at [454, 87] on div "[PERSON_NAME] [EMAIL_ADDRESS][DOMAIN_NAME] 1 subscription" at bounding box center [306, 98] width 359 height 41
click at [618, 141] on icon at bounding box center [621, 143] width 11 height 11
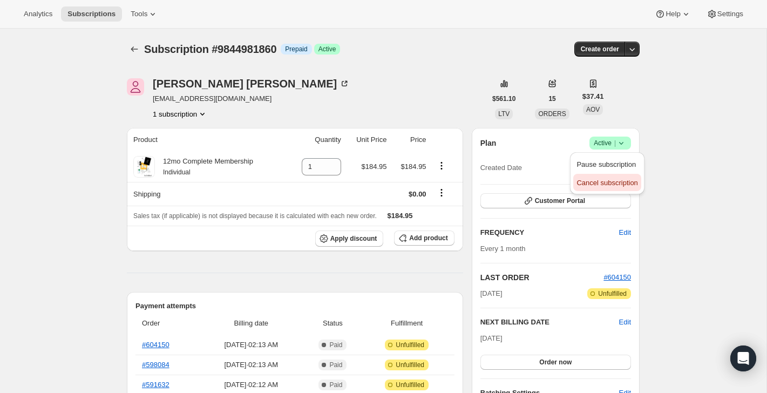
click at [599, 176] on button "Cancel subscription" at bounding box center [606, 182] width 67 height 17
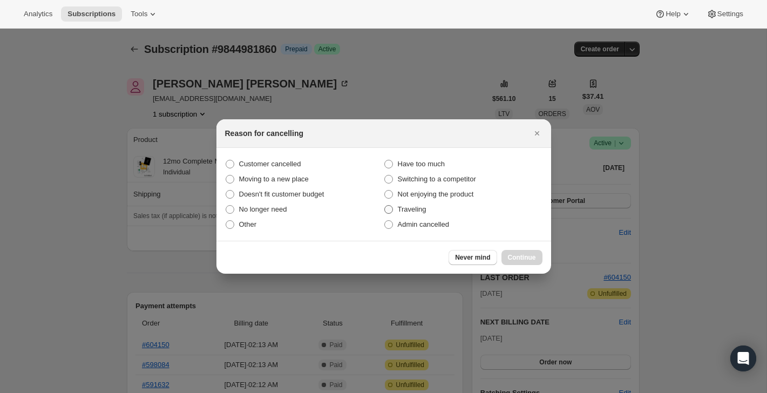
click at [447, 215] on label "Traveling" at bounding box center [463, 209] width 159 height 15
click at [385, 206] on input "Traveling" at bounding box center [384, 205] width 1 height 1
radio input "true"
click at [447, 222] on span "Admin cancelled" at bounding box center [423, 224] width 51 height 8
click at [385, 221] on input "Admin cancelled" at bounding box center [384, 220] width 1 height 1
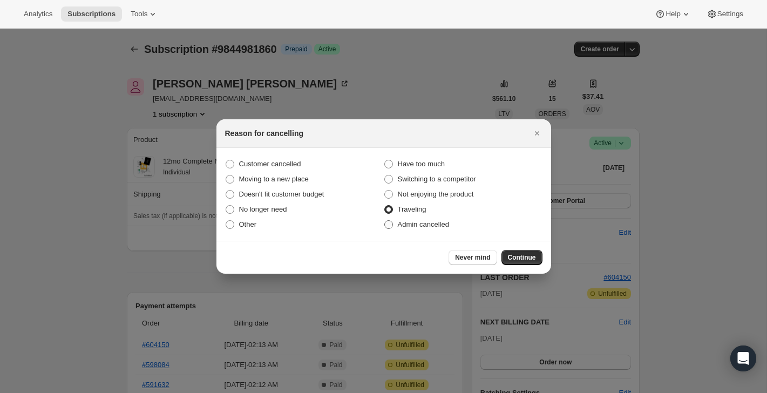
radio input "true"
radio input "false"
click at [523, 250] on button "Continue" at bounding box center [521, 257] width 41 height 15
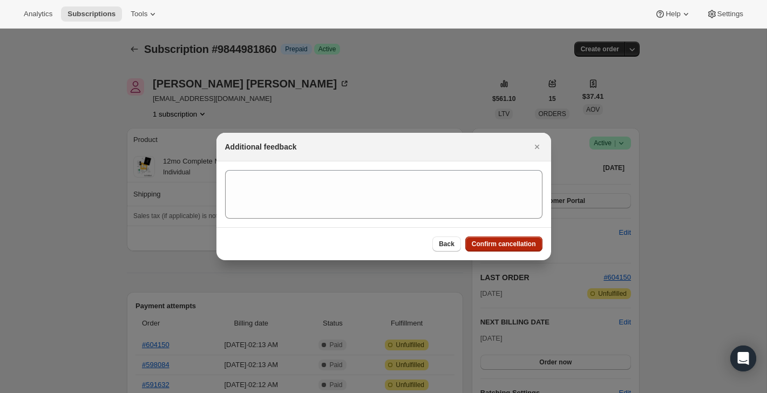
click at [523, 244] on span "Confirm cancellation" at bounding box center [504, 244] width 64 height 9
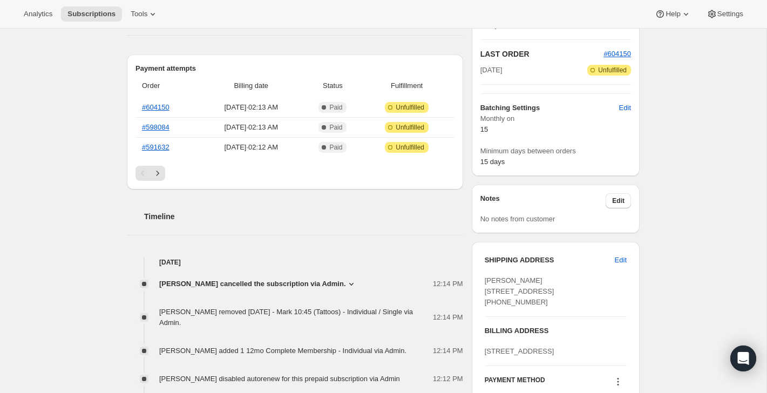
scroll to position [112, 0]
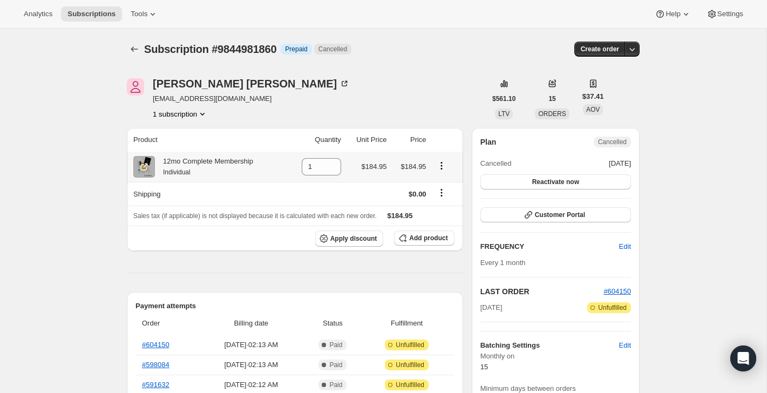
click at [443, 166] on icon "Product actions" at bounding box center [441, 165] width 11 height 11
click at [446, 107] on div "[PERSON_NAME] [EMAIL_ADDRESS][DOMAIN_NAME] 1 subscription" at bounding box center [306, 98] width 359 height 41
